Goal: Communication & Community: Answer question/provide support

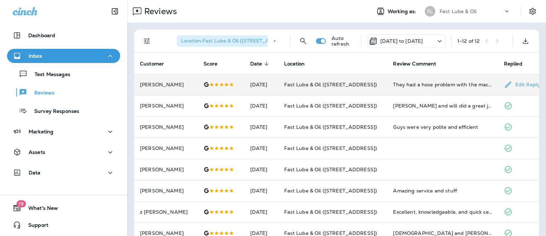
click at [386, 82] on td "Fast Lube & Oil ([STREET_ADDRESS])" at bounding box center [332, 84] width 109 height 21
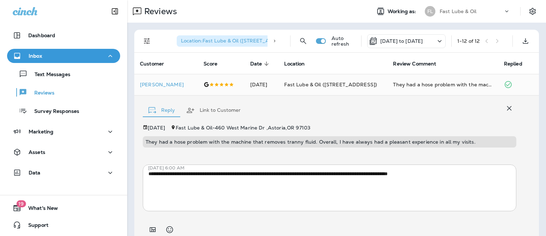
scroll to position [28, 0]
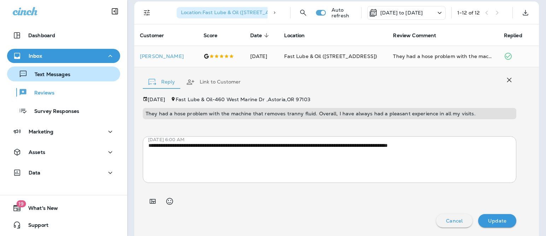
click at [54, 77] on p "Text Messages" at bounding box center [49, 74] width 43 height 7
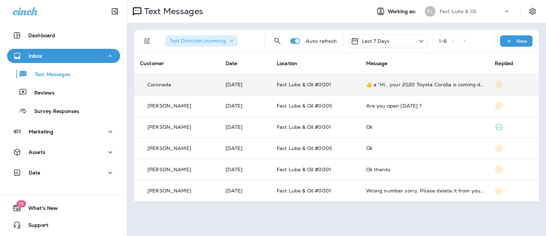
click at [203, 82] on div "Coronada" at bounding box center [177, 84] width 74 height 7
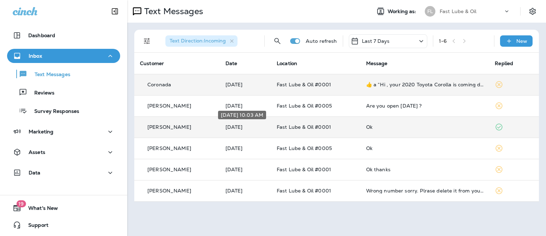
click at [240, 129] on p "[DATE]" at bounding box center [245, 127] width 40 height 6
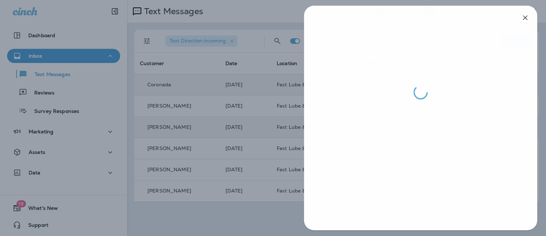
drag, startPoint x: 190, startPoint y: 112, endPoint x: 162, endPoint y: 114, distance: 27.6
click at [190, 112] on div at bounding box center [273, 118] width 546 height 236
